Goal: Navigation & Orientation: Find specific page/section

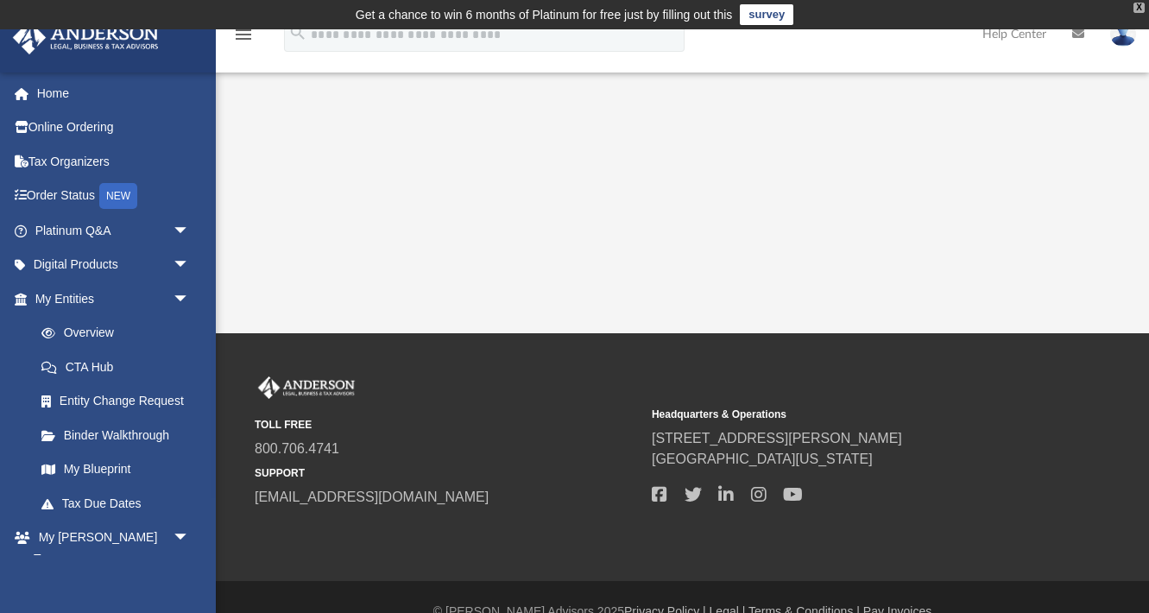
click at [1139, 9] on div "X" at bounding box center [1138, 8] width 11 height 10
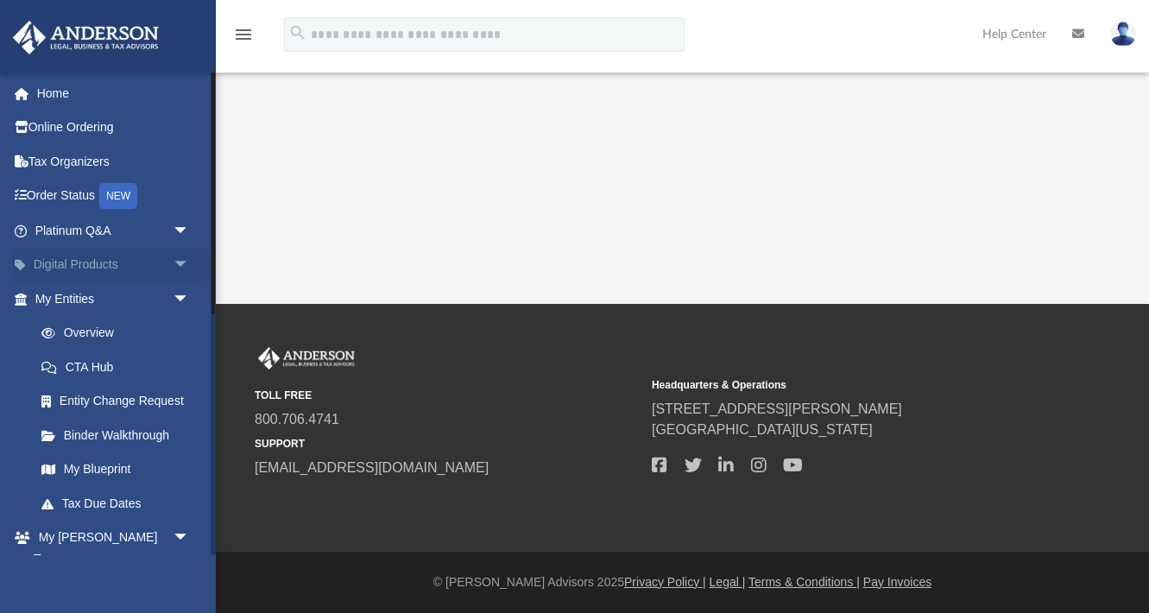
click at [182, 263] on span "arrow_drop_down" at bounding box center [190, 265] width 35 height 35
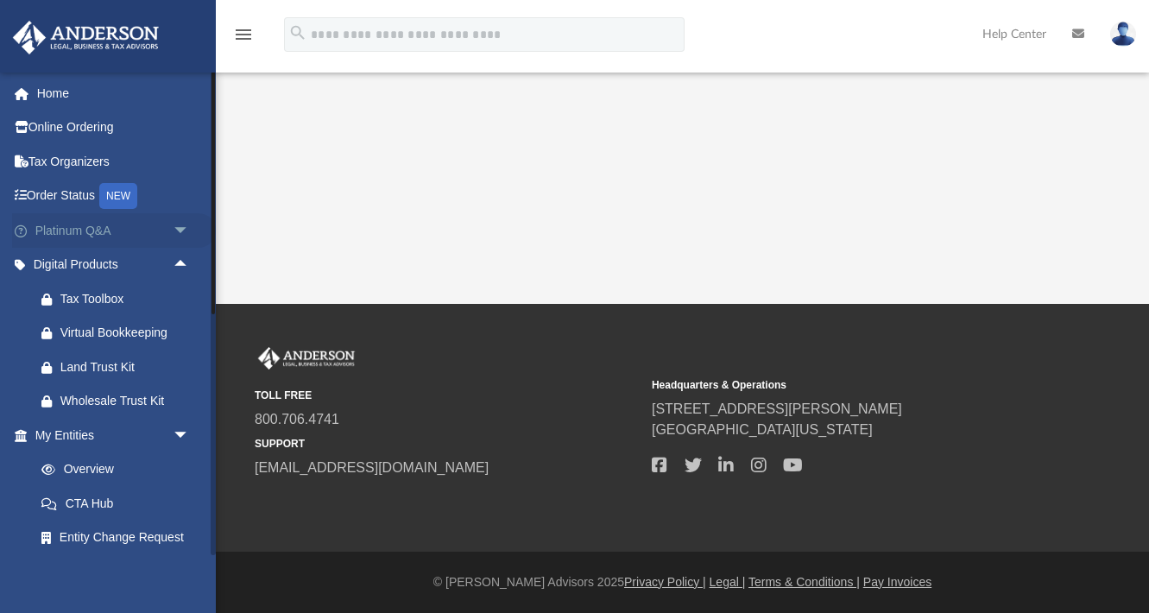
click at [182, 229] on span "arrow_drop_down" at bounding box center [190, 230] width 35 height 35
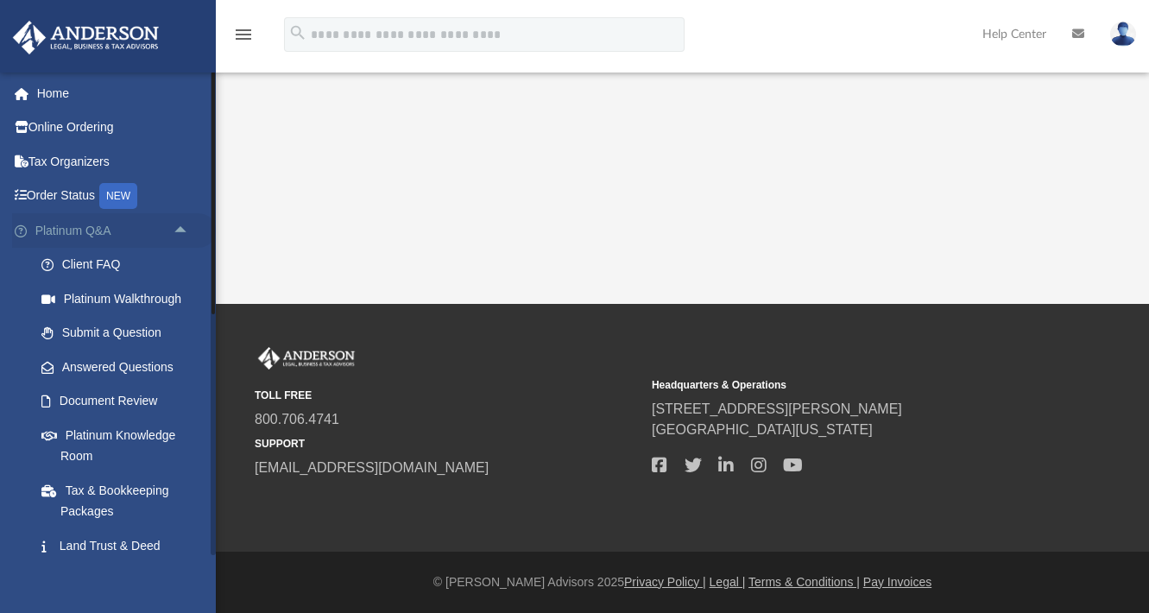
click at [179, 230] on span "arrow_drop_up" at bounding box center [190, 230] width 35 height 35
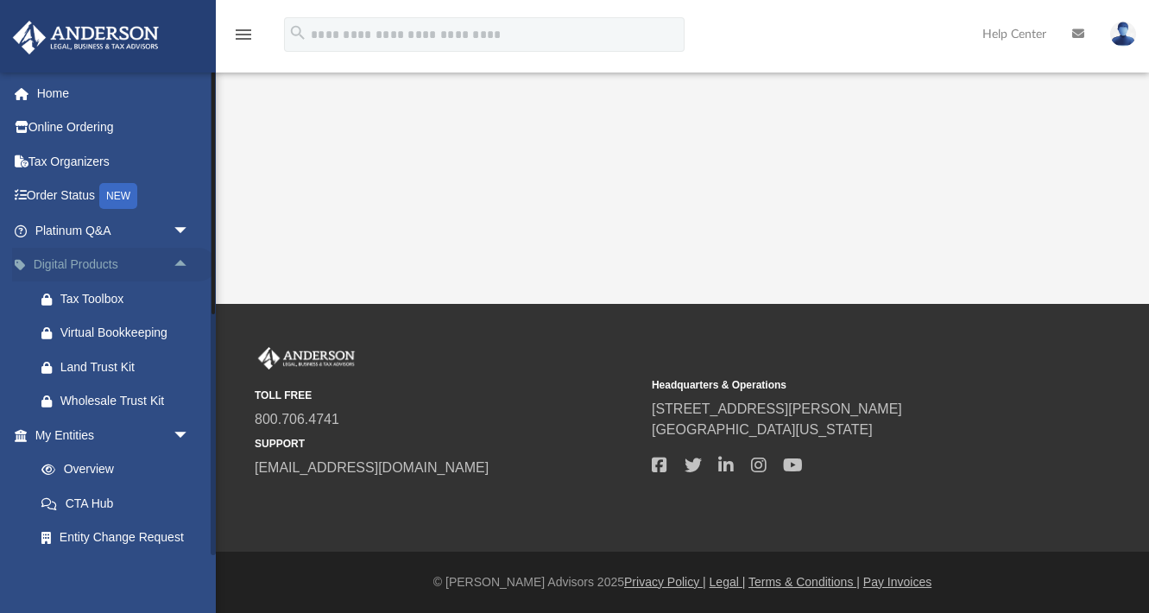
click at [180, 265] on span "arrow_drop_up" at bounding box center [190, 265] width 35 height 35
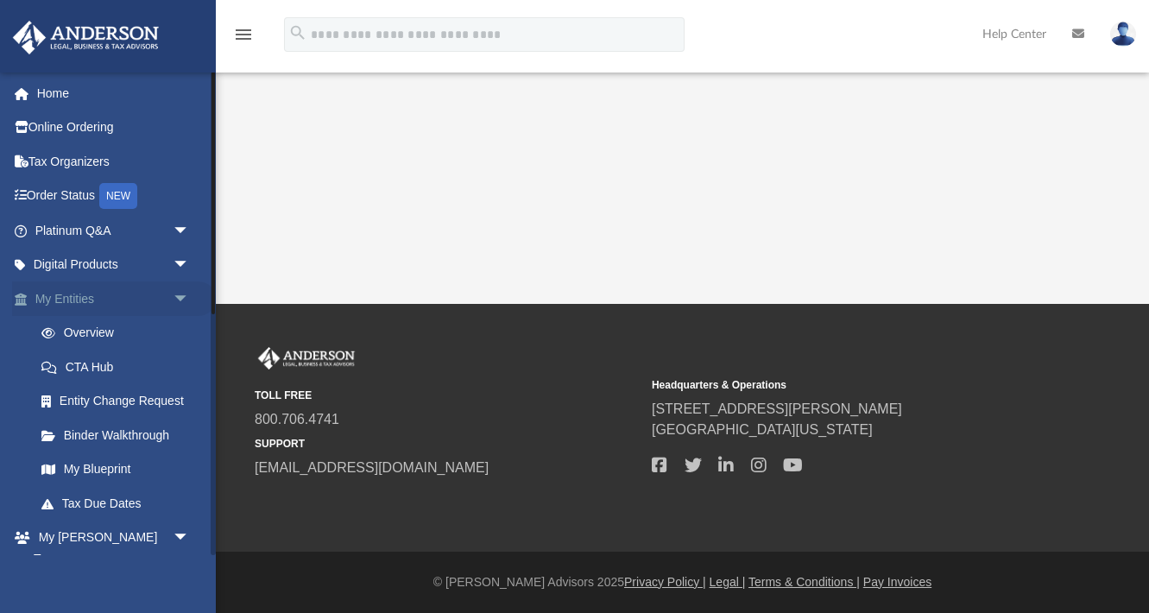
click at [180, 297] on span "arrow_drop_down" at bounding box center [190, 298] width 35 height 35
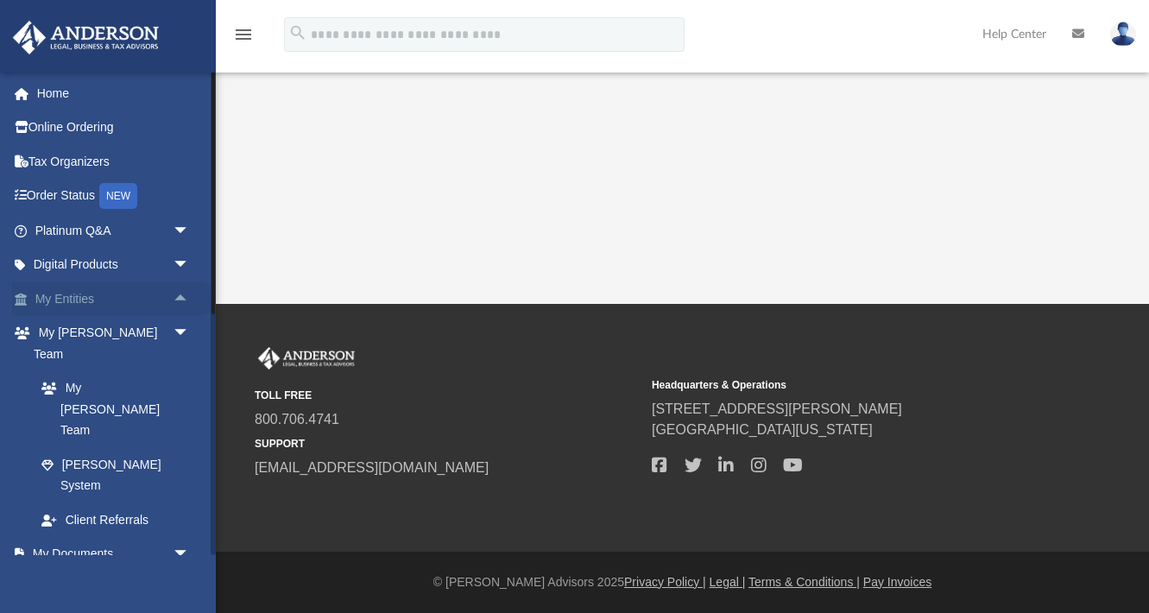
click at [182, 301] on span "arrow_drop_up" at bounding box center [190, 298] width 35 height 35
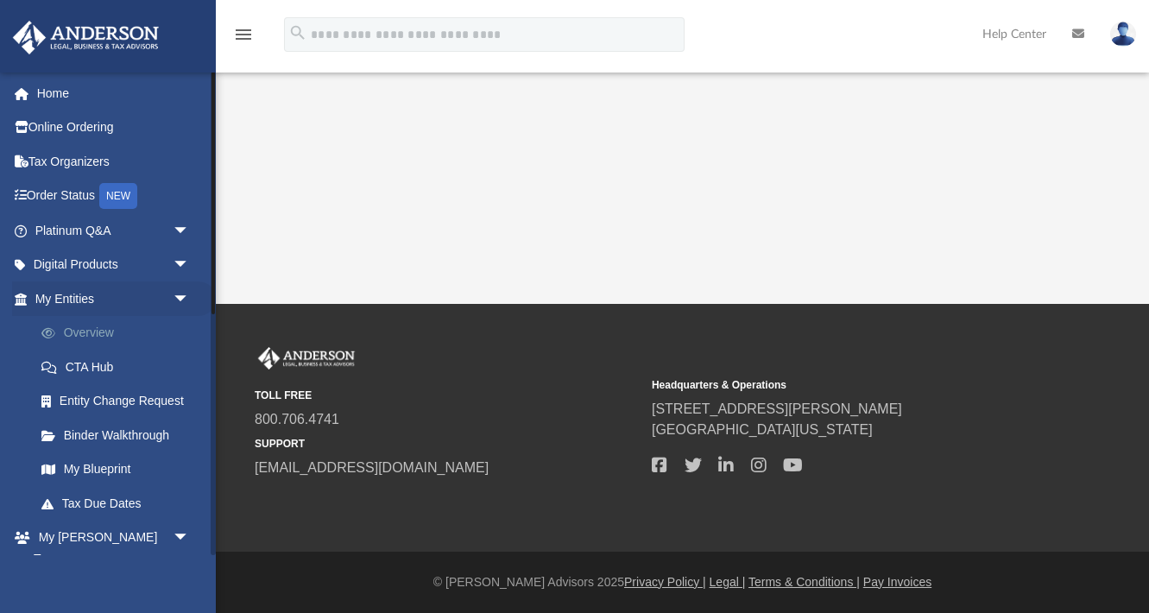
click at [101, 338] on link "Overview" at bounding box center [120, 333] width 192 height 35
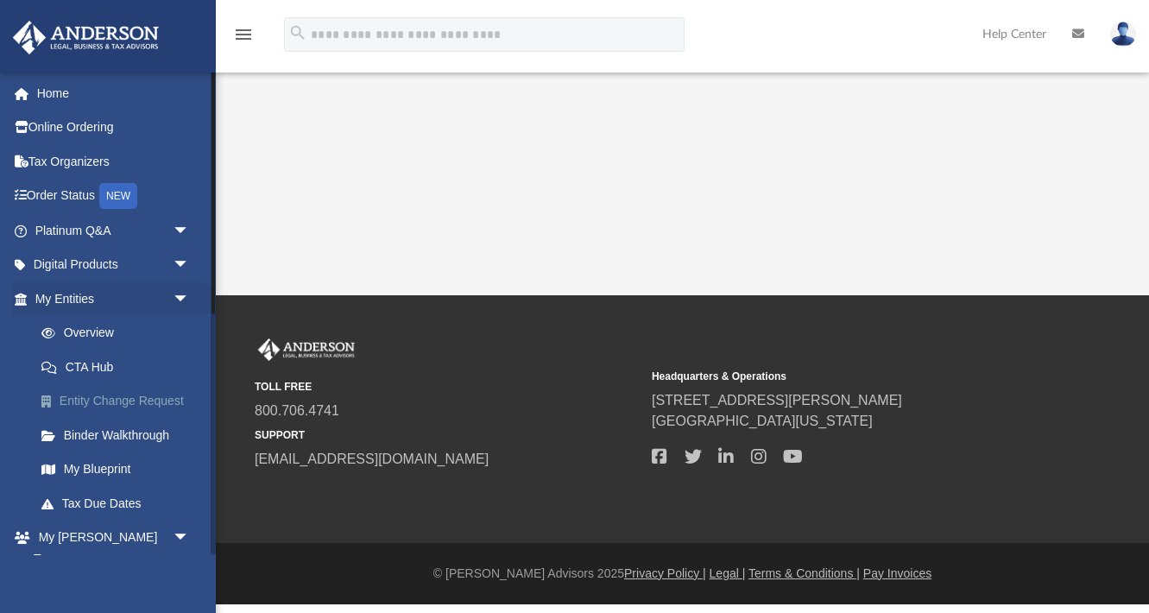
click at [107, 399] on link "Entity Change Request" at bounding box center [120, 401] width 192 height 35
click at [104, 435] on link "Binder Walkthrough" at bounding box center [120, 435] width 192 height 35
click at [116, 468] on link "My Blueprint" at bounding box center [120, 469] width 192 height 35
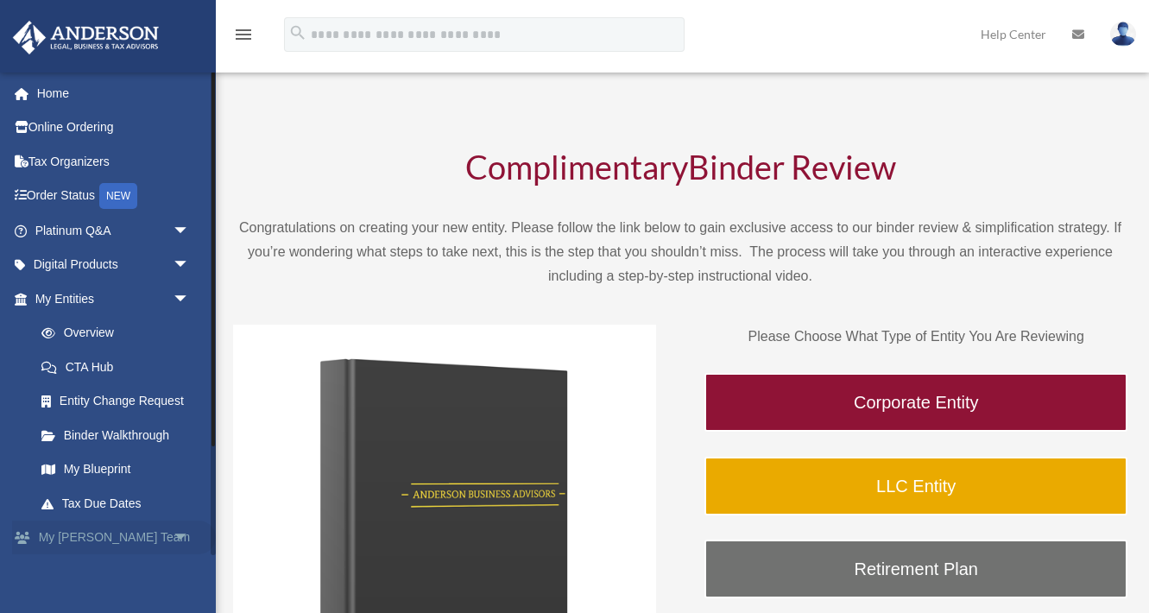
click at [181, 536] on span "arrow_drop_down" at bounding box center [190, 537] width 35 height 35
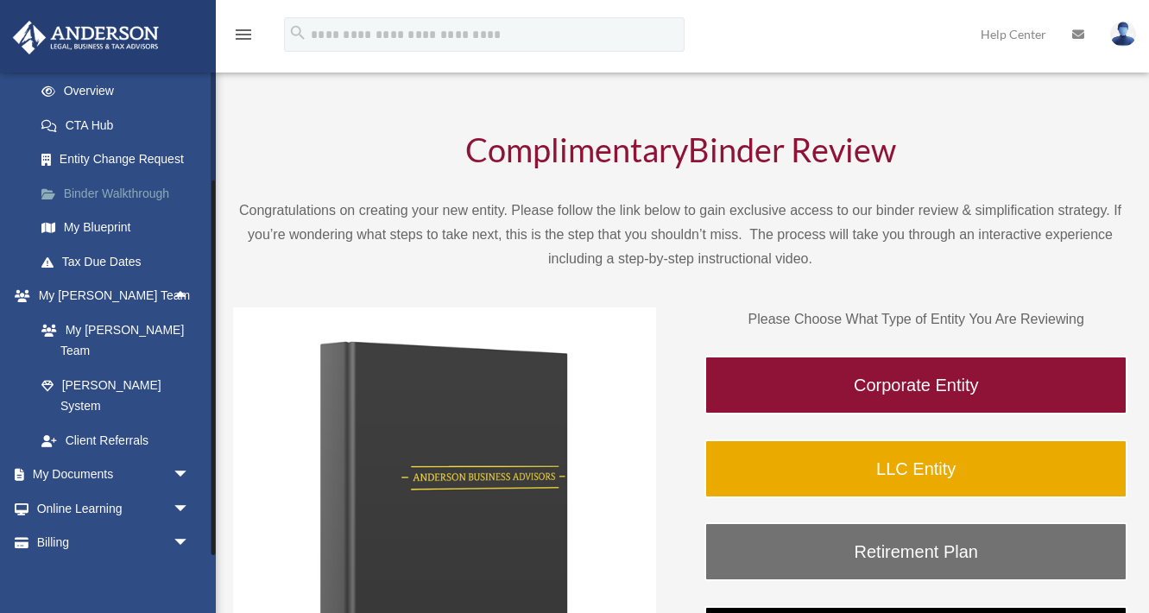
scroll to position [18, 0]
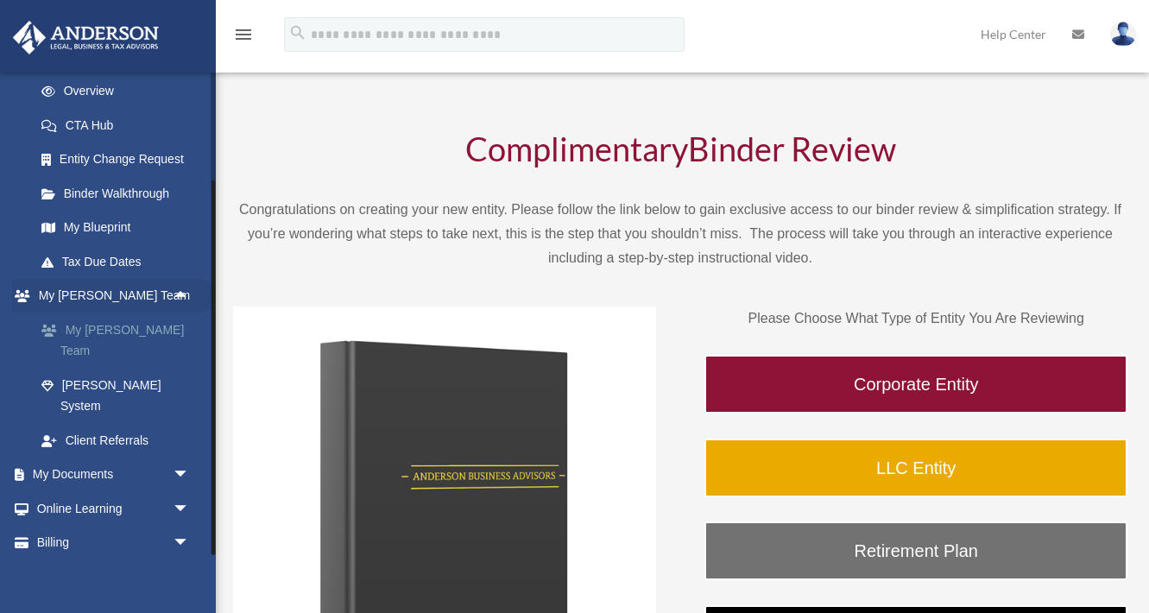
click at [123, 329] on link "My [PERSON_NAME] Team" at bounding box center [120, 339] width 192 height 55
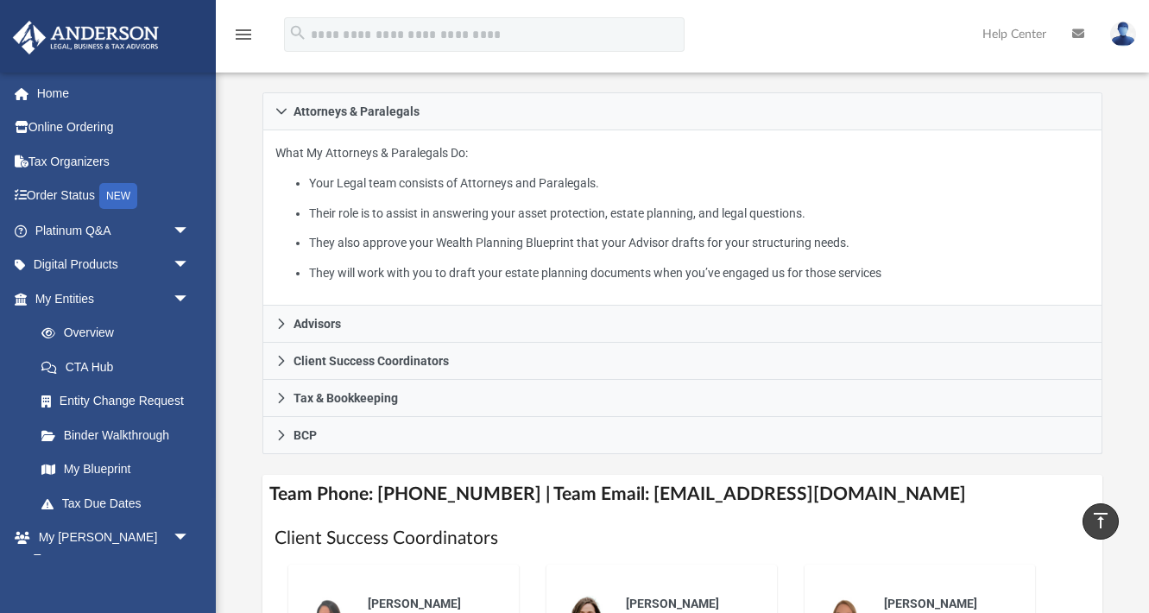
scroll to position [308, 0]
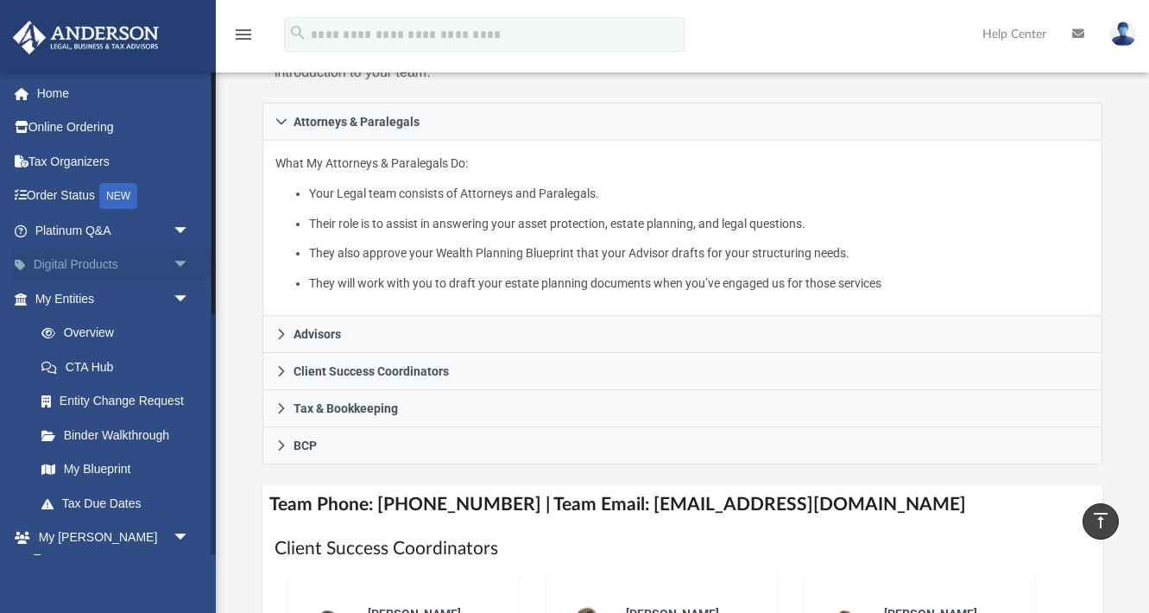
click at [180, 268] on span "arrow_drop_down" at bounding box center [190, 265] width 35 height 35
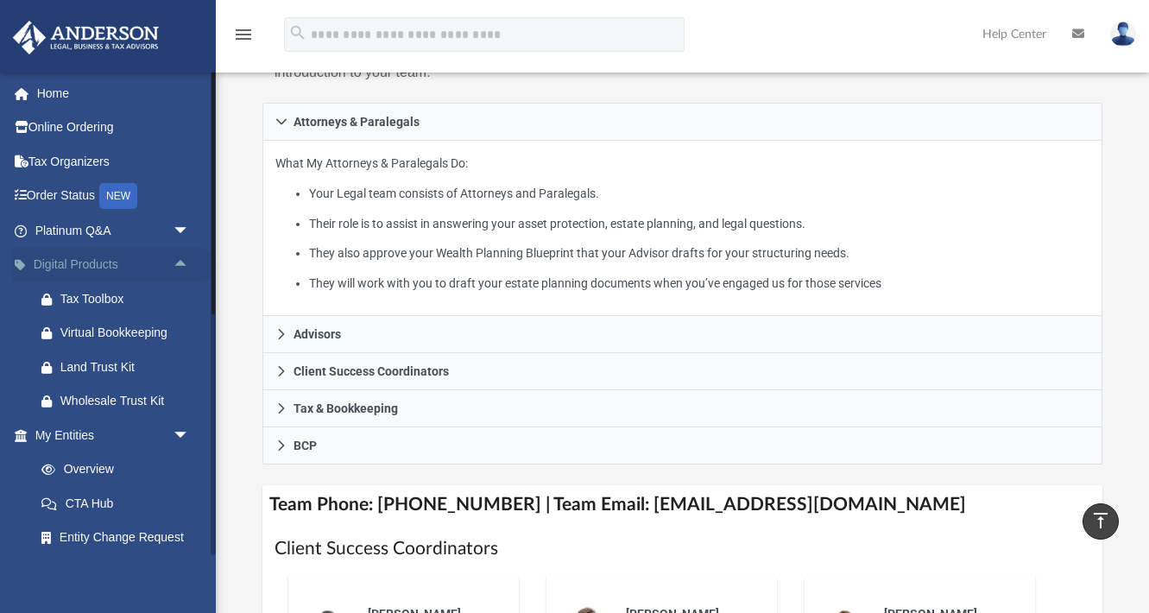
click at [180, 263] on span "arrow_drop_up" at bounding box center [190, 265] width 35 height 35
